Goal: Unclear

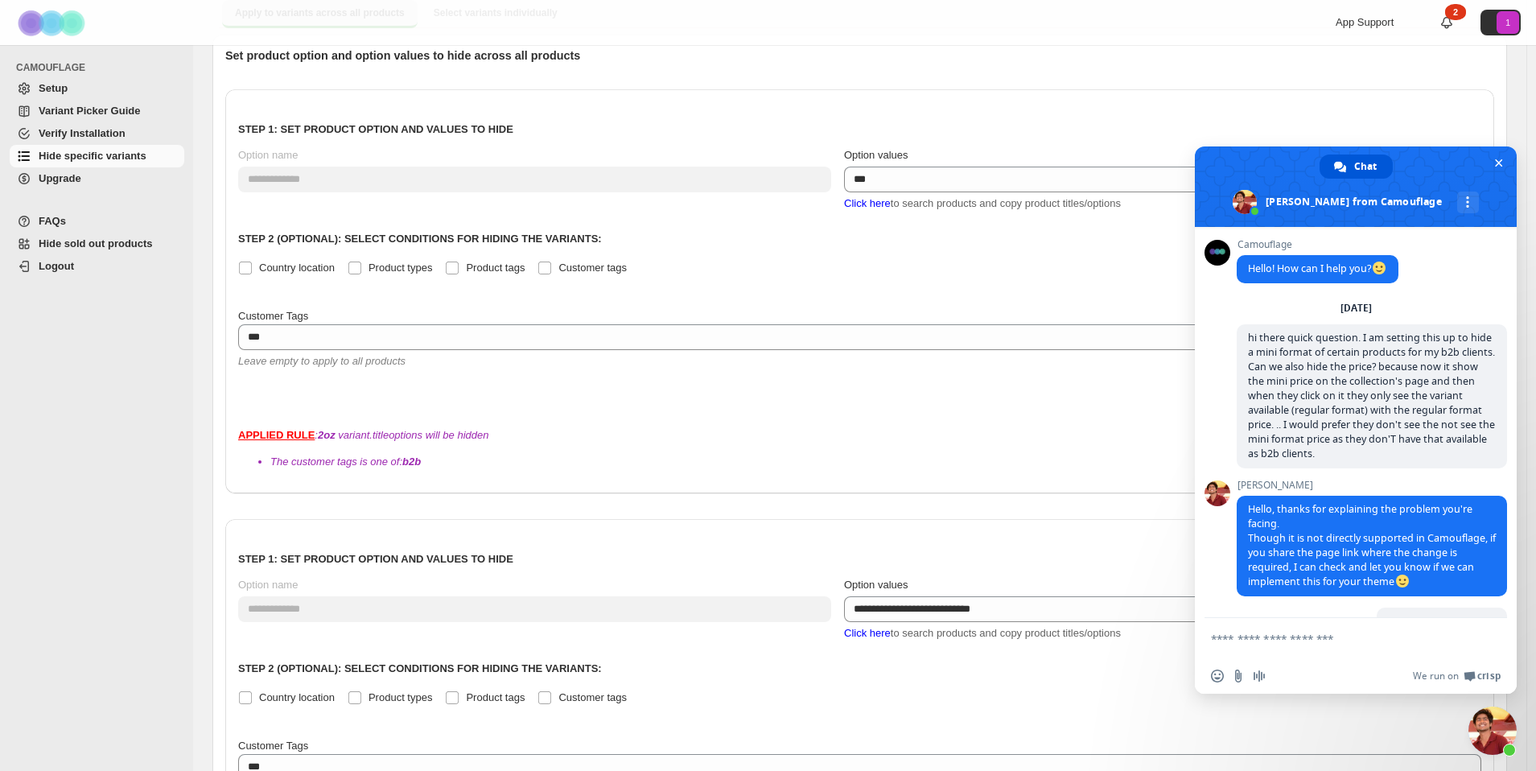
scroll to position [1191, 0]
